Goal: Information Seeking & Learning: Find contact information

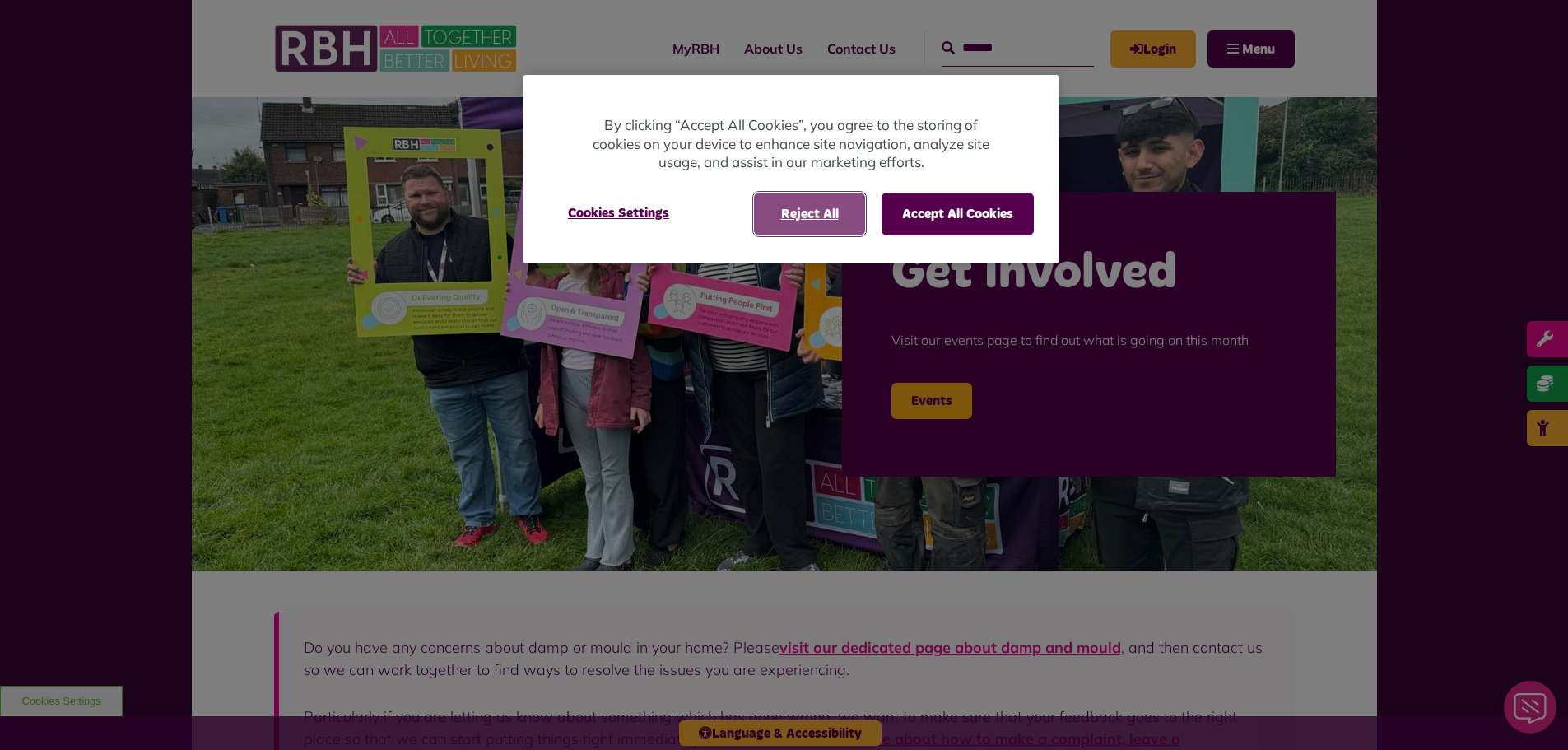
click at [840, 220] on button "Reject All" at bounding box center [809, 214] width 111 height 42
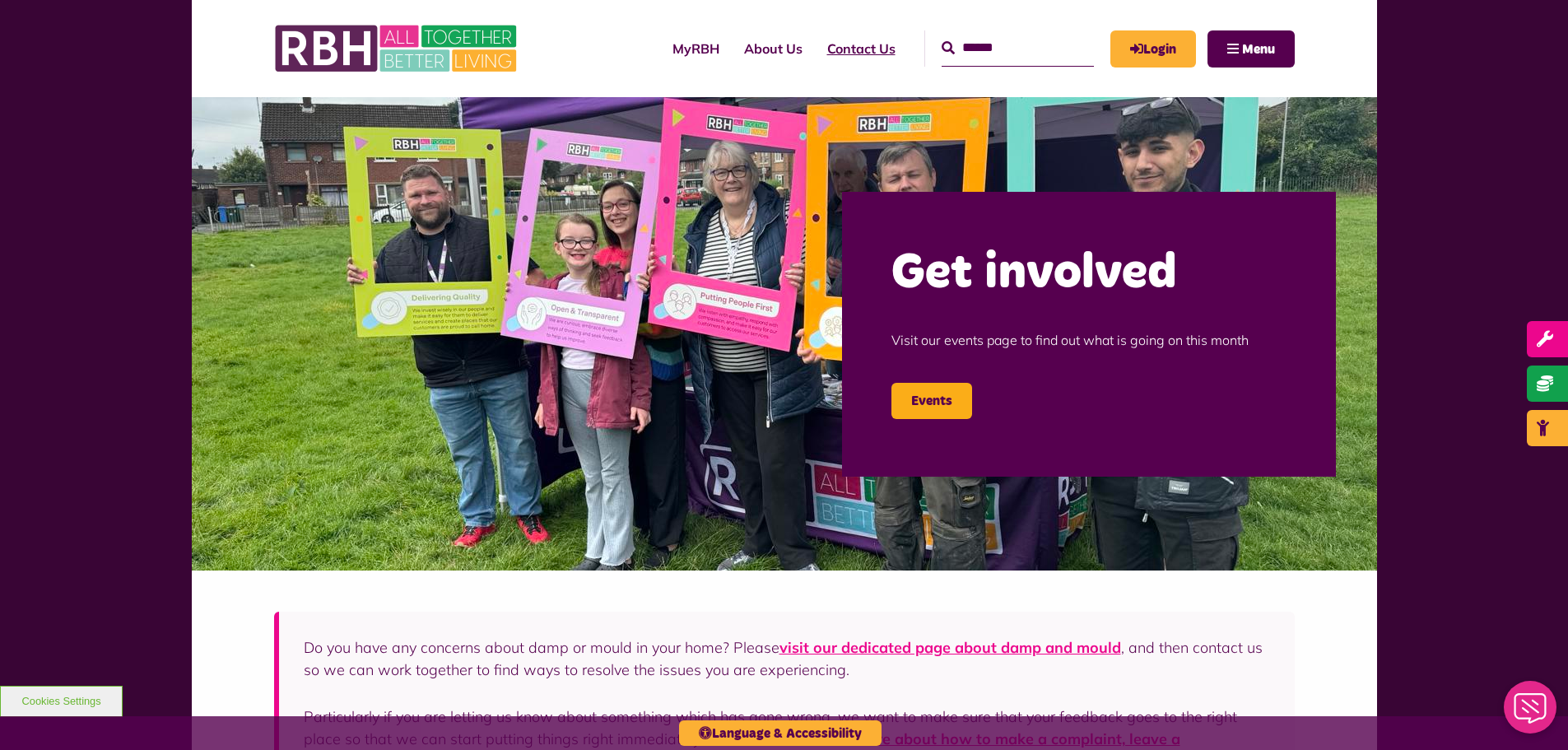
click at [822, 48] on link "Contact Us" at bounding box center [861, 48] width 93 height 44
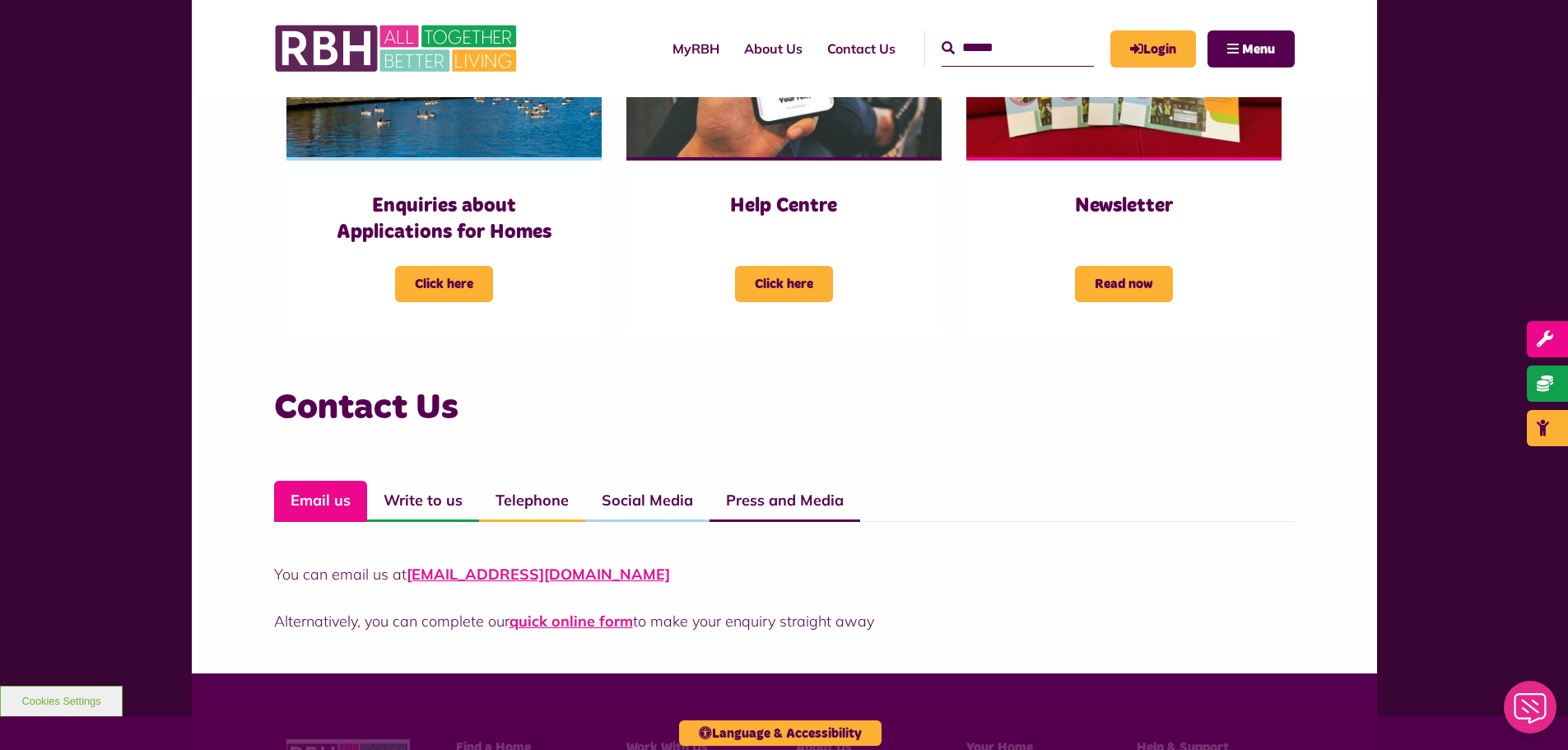
scroll to position [987, 0]
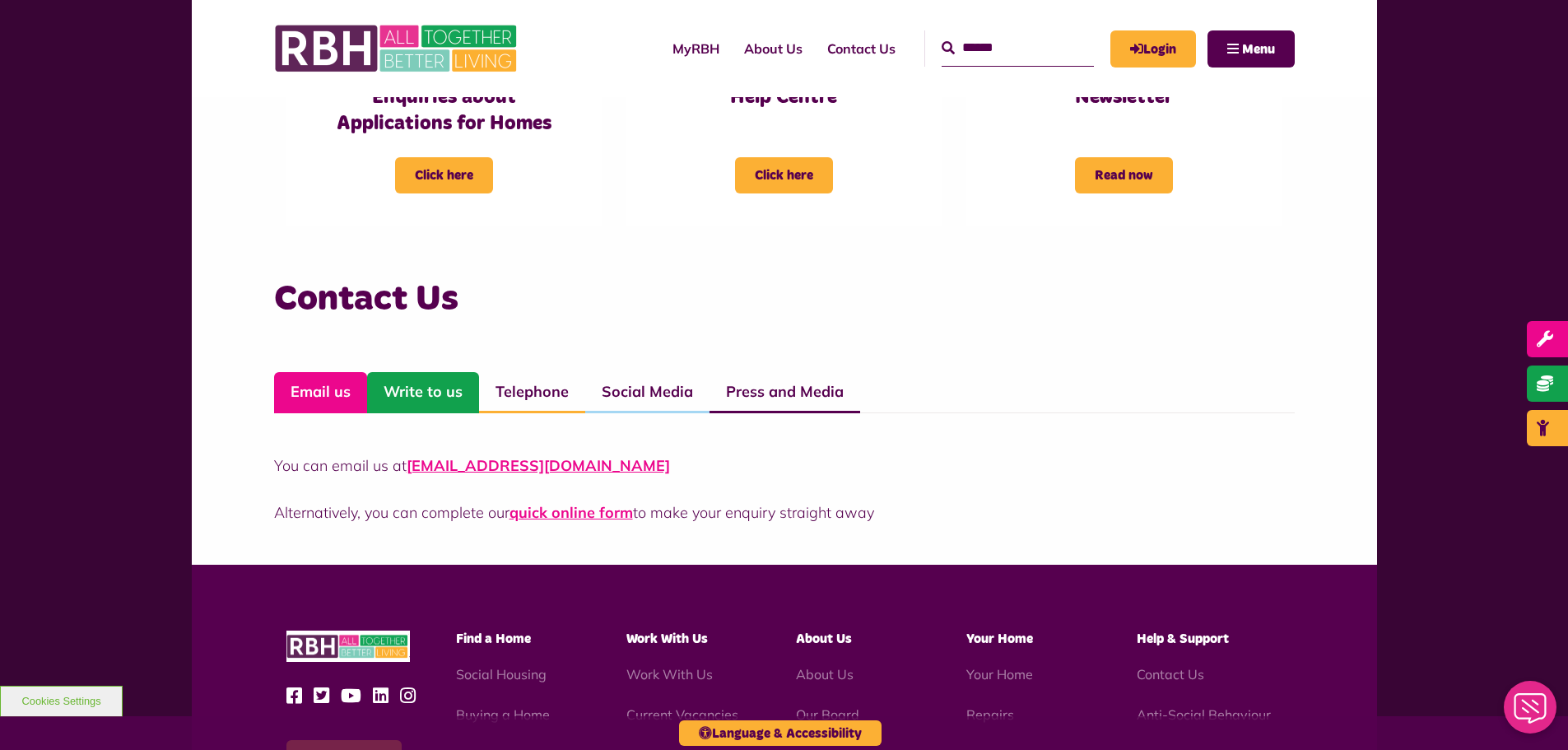
click at [436, 398] on link "Write to us" at bounding box center [423, 393] width 112 height 41
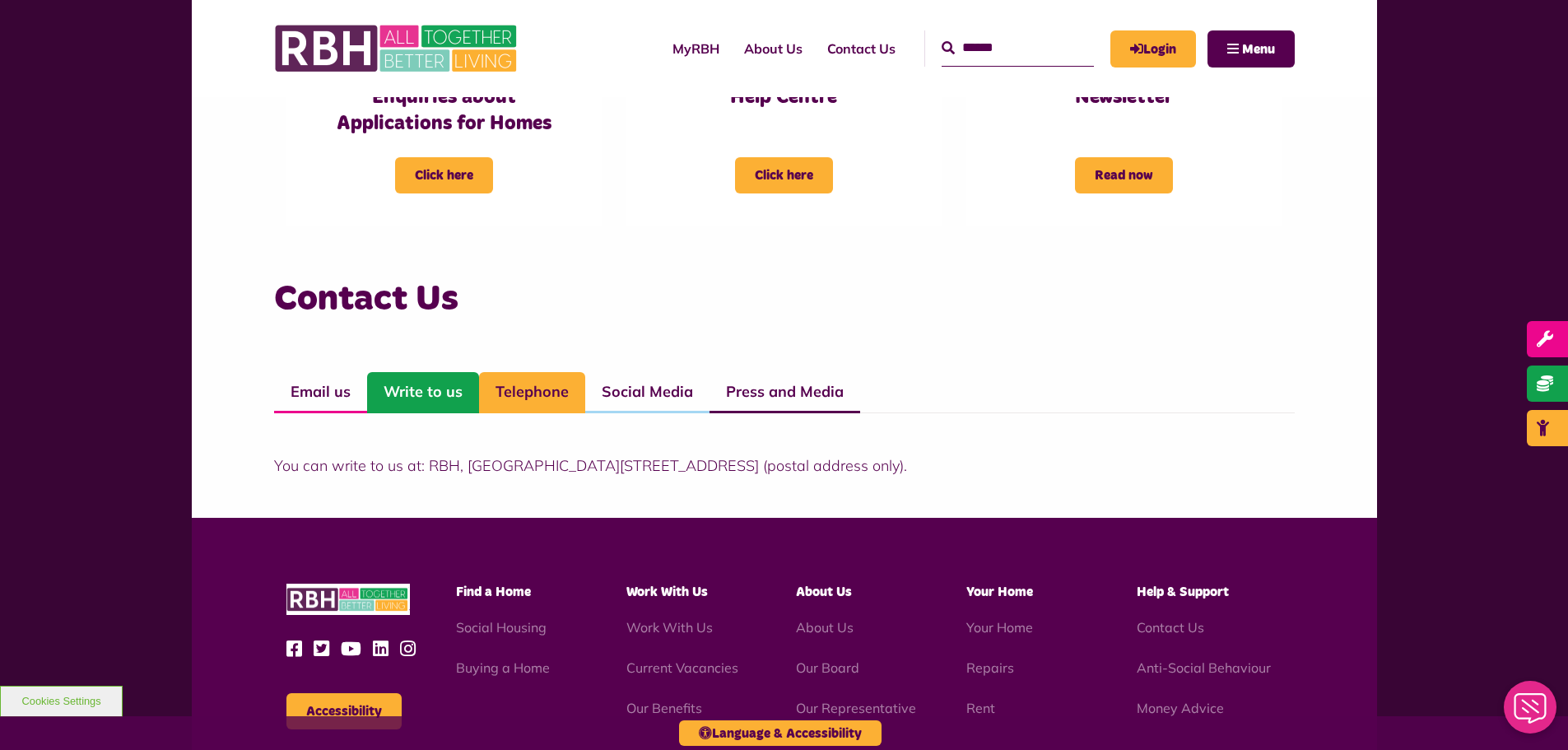
click at [495, 393] on link "Telephone" at bounding box center [533, 393] width 106 height 41
drag, startPoint x: 576, startPoint y: 469, endPoint x: 465, endPoint y: 465, distance: 111.1
click at [465, 465] on p "You can call us on freephone 0800 027 7769. Alternatively you can call us on [P…" at bounding box center [784, 466] width 1021 height 23
click at [546, 475] on div "Contact Us Email us Write to us Telephone Social Media Press and Media You can …" at bounding box center [784, 393] width 1185 height 250
click at [570, 465] on strong "0800 027 7769." at bounding box center [527, 465] width 111 height 19
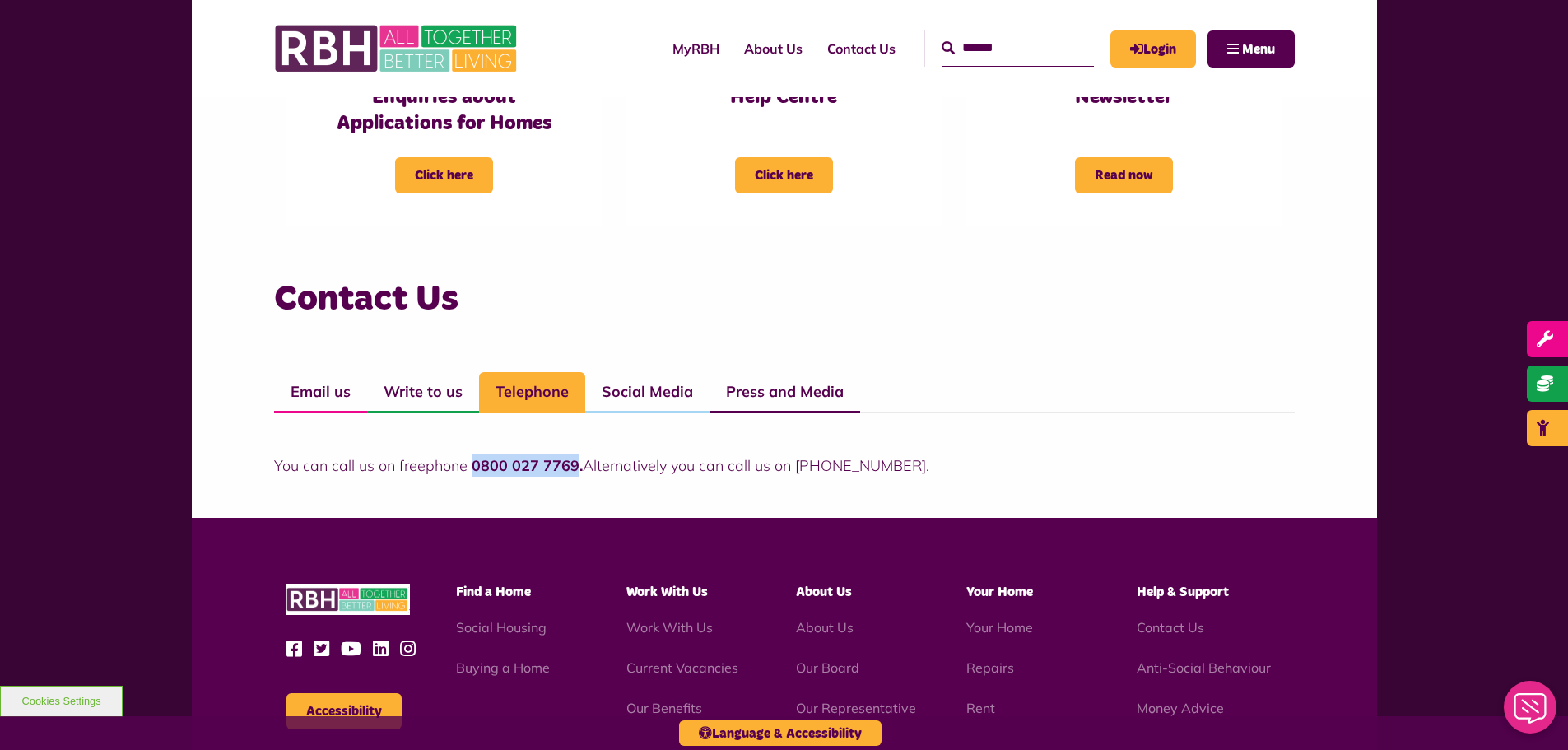
drag, startPoint x: 575, startPoint y: 465, endPoint x: 470, endPoint y: 463, distance: 105.0
click at [471, 463] on strong "0800 027 7769." at bounding box center [527, 465] width 111 height 19
copy strong "0800 027 7769"
